Goal: Find contact information: Find contact information

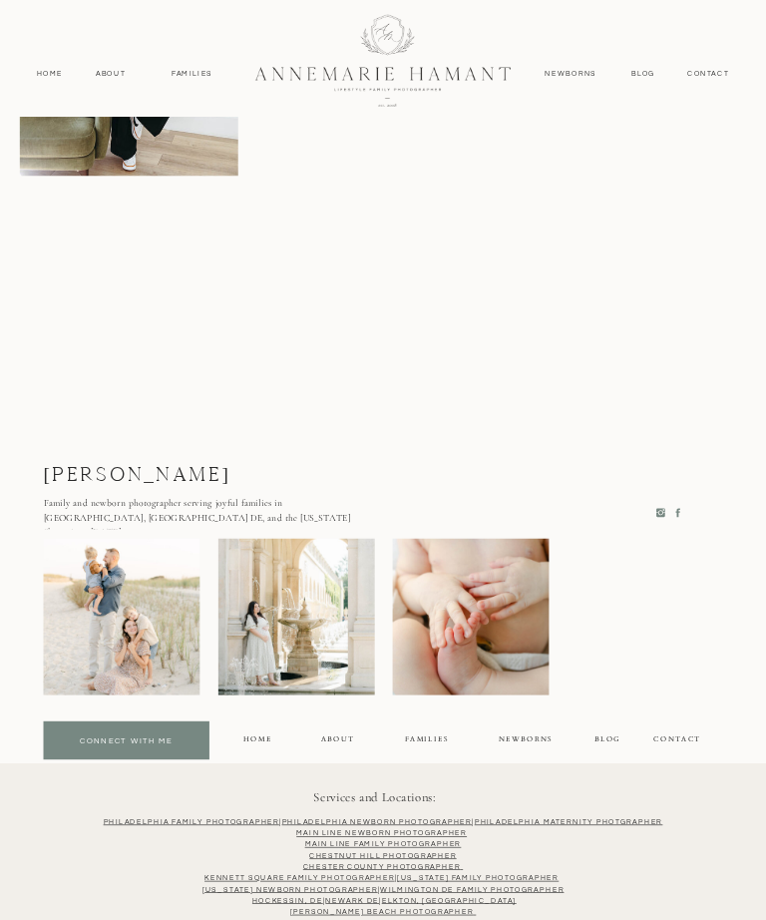
scroll to position [3076, 0]
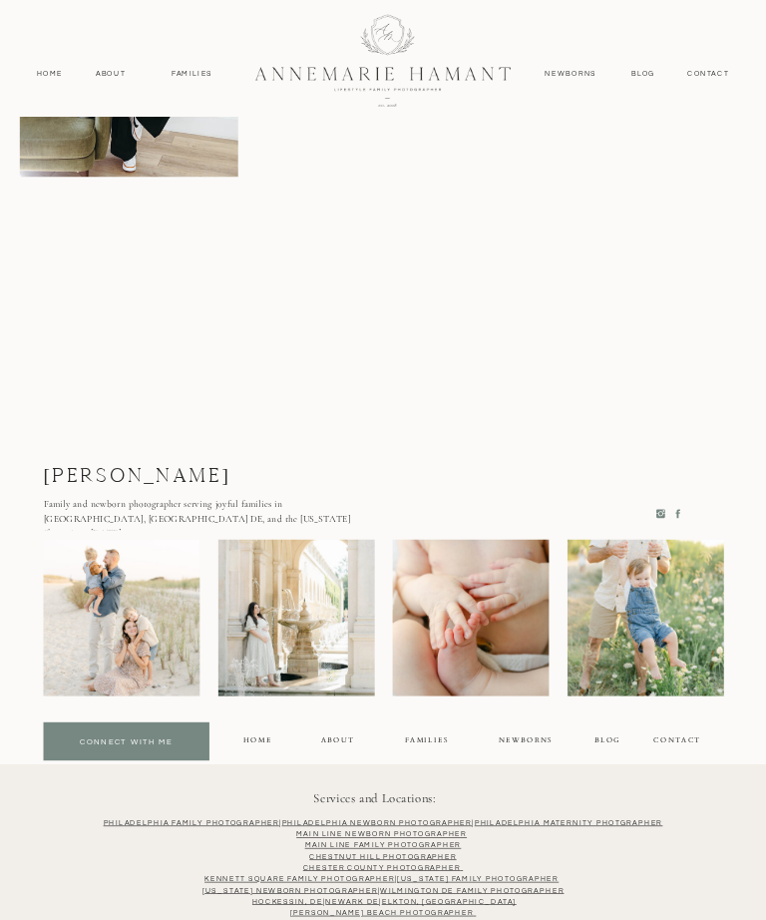
click at [128, 732] on div at bounding box center [127, 741] width 166 height 38
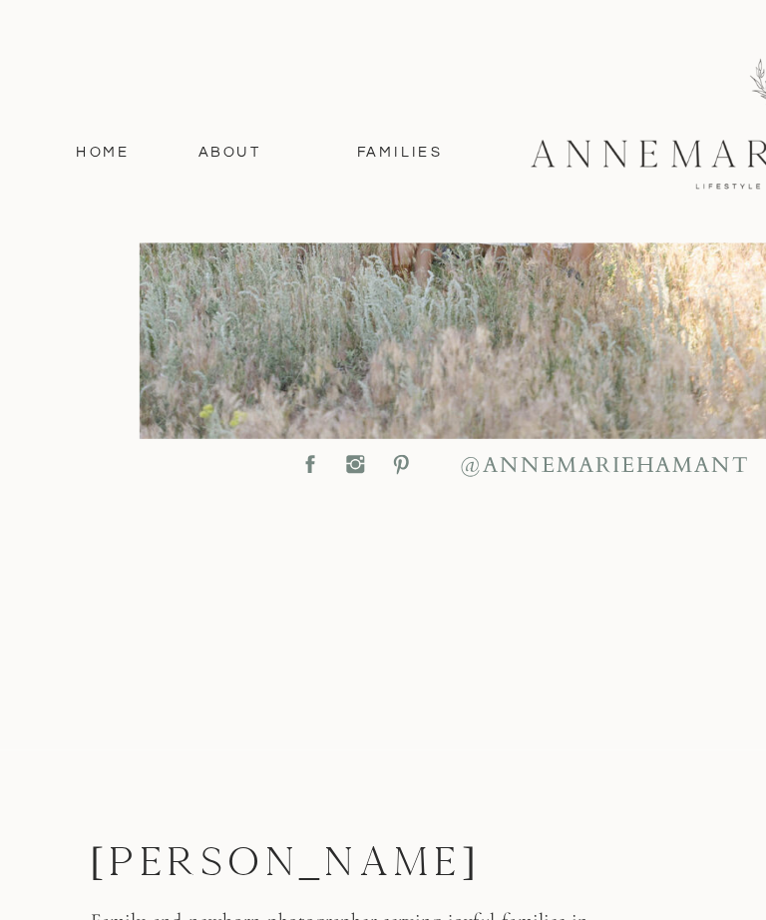
scroll to position [1101, 197]
click at [308, 858] on link "Eastern Shore Photographer" at bounding box center [383, 861] width 151 height 7
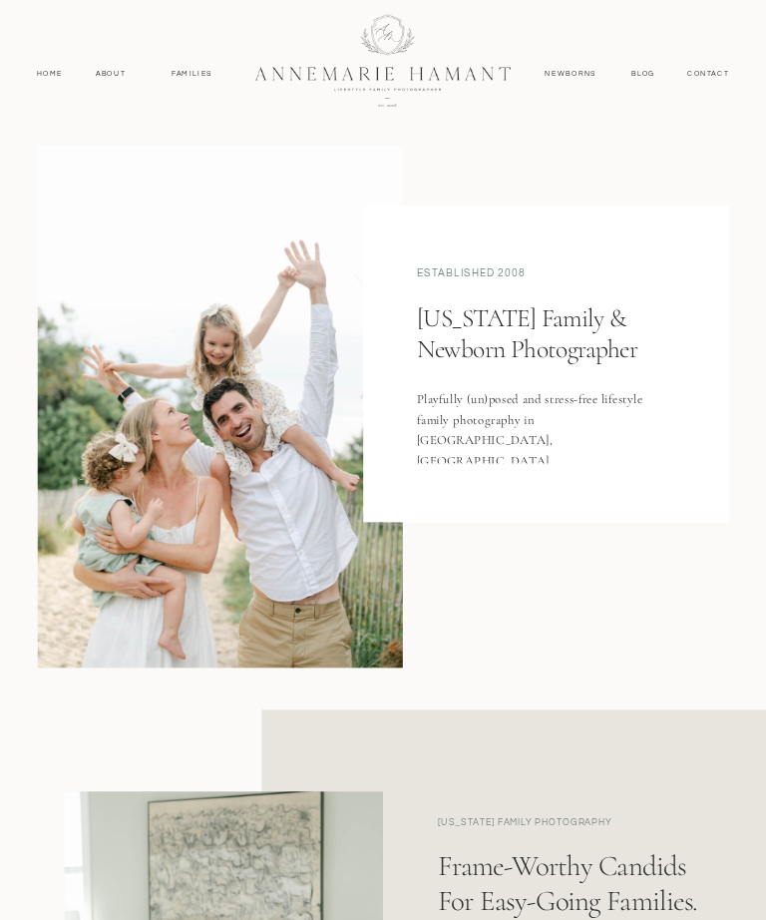
click at [721, 71] on nav "contact" at bounding box center [709, 74] width 56 height 12
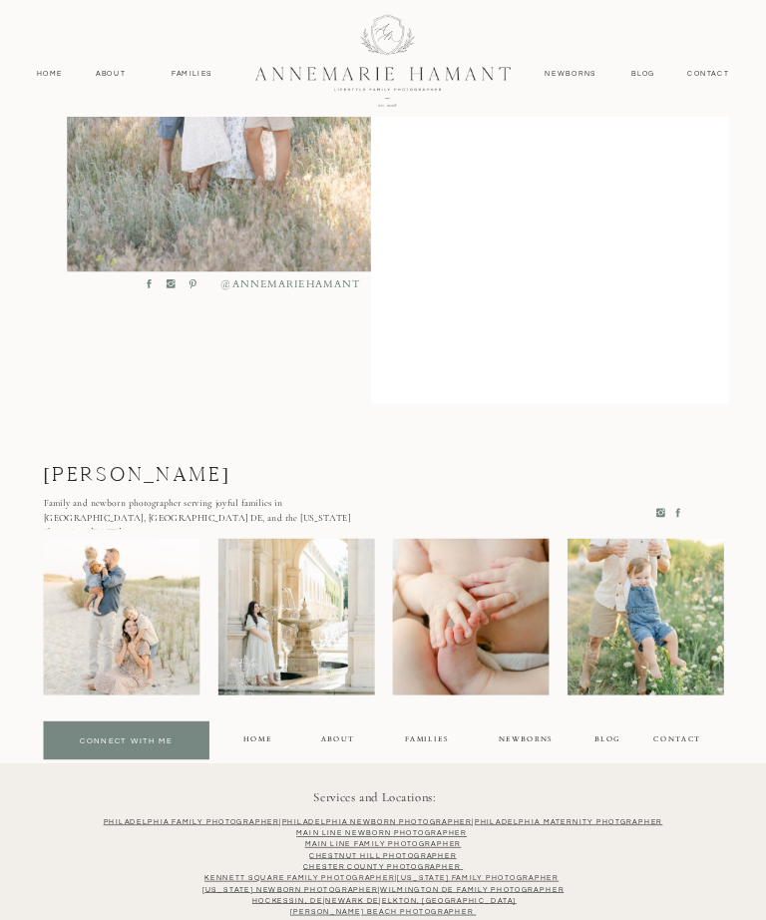
scroll to position [591, 0]
click at [124, 730] on div at bounding box center [127, 741] width 166 height 38
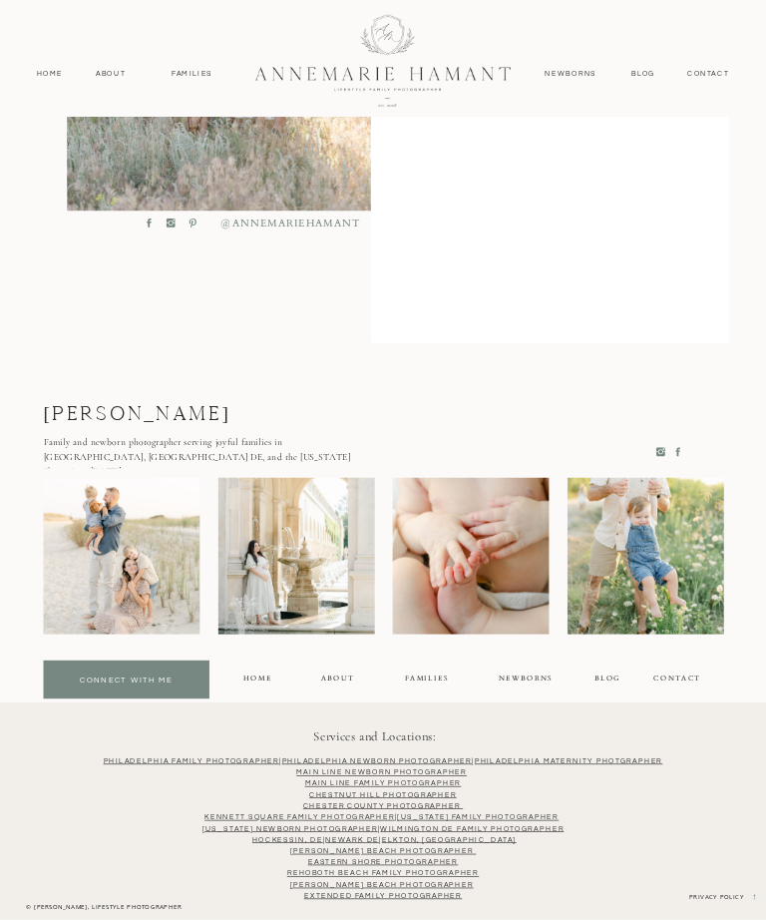
scroll to position [654, 0]
click at [131, 673] on div at bounding box center [127, 680] width 166 height 38
click at [138, 672] on div at bounding box center [127, 680] width 166 height 38
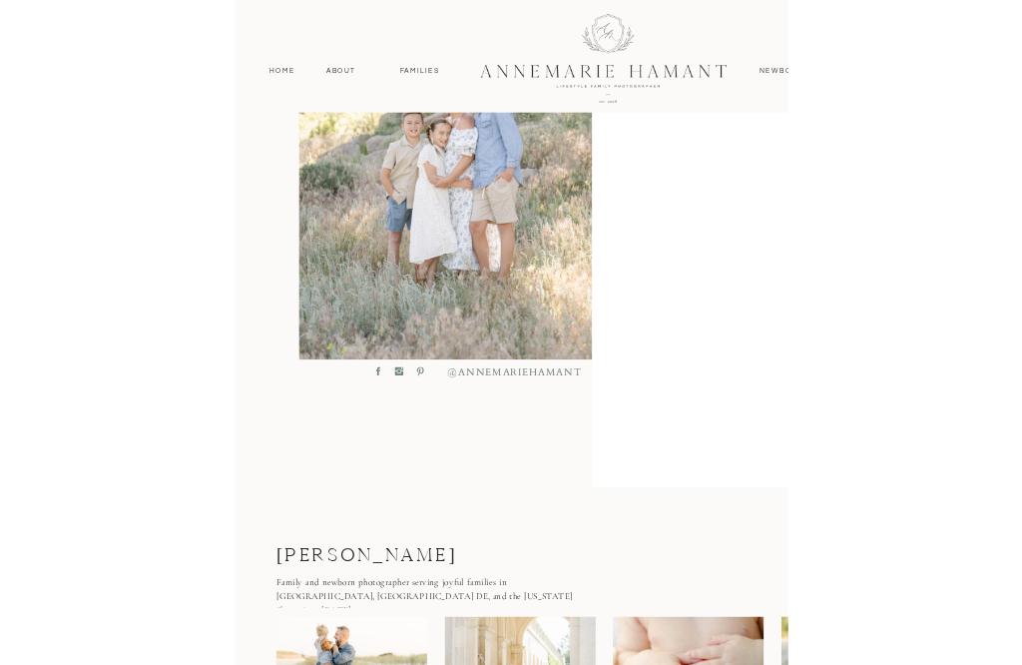
scroll to position [908, 0]
